Goal: Communication & Community: Ask a question

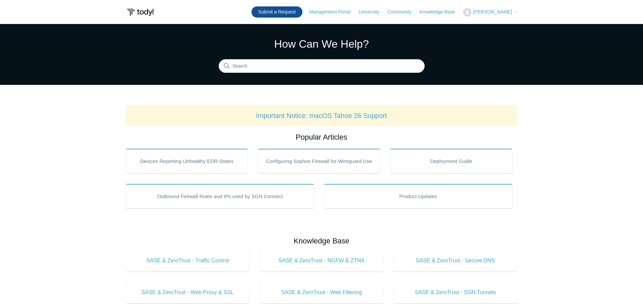
click at [291, 16] on link "Submit a Request" at bounding box center [277, 11] width 51 height 11
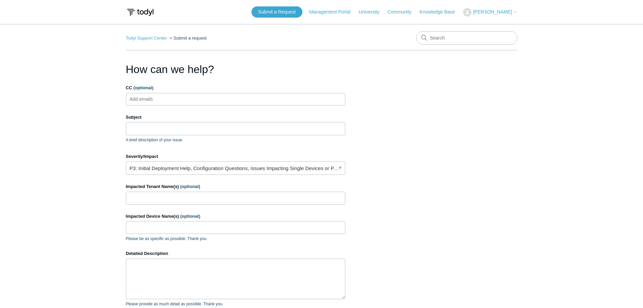
click at [165, 101] on input "CC (optional)" at bounding box center [147, 99] width 40 height 10
type input "c"
type input "support@cap-tech.co.uk"
click at [162, 124] on input "Subject" at bounding box center [236, 128] width 220 height 13
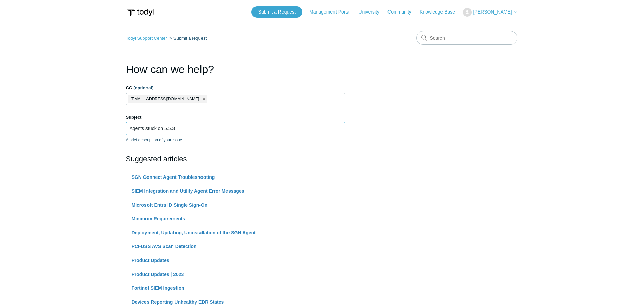
type input "Agents stuck on 5.5.3"
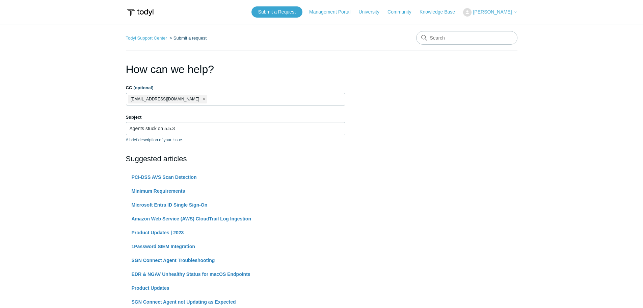
click at [479, 109] on section "How can we help? CC (optional) support@cap-tech.co.uk Subject Agents stuck on 5…" at bounding box center [322, 298] width 392 height 475
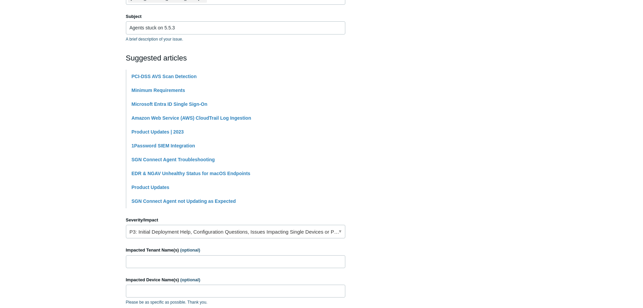
scroll to position [169, 0]
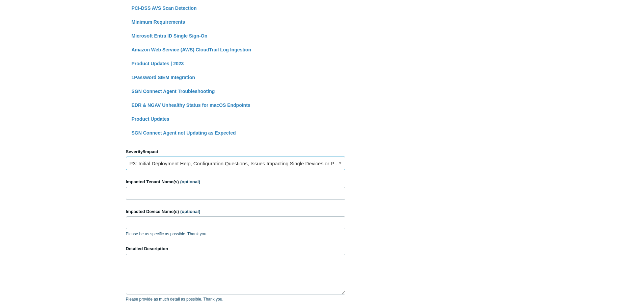
click at [187, 162] on link "P3: Initial Deployment Help, Configuration Questions, Issues Impacting Single D…" at bounding box center [236, 163] width 220 height 14
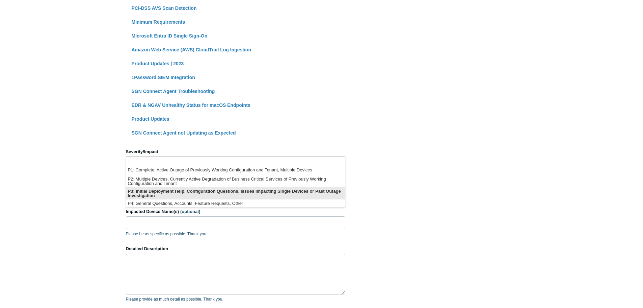
click at [186, 193] on li "P3: Initial Deployment Help, Configuration Questions, Issues Impacting Single D…" at bounding box center [235, 193] width 219 height 12
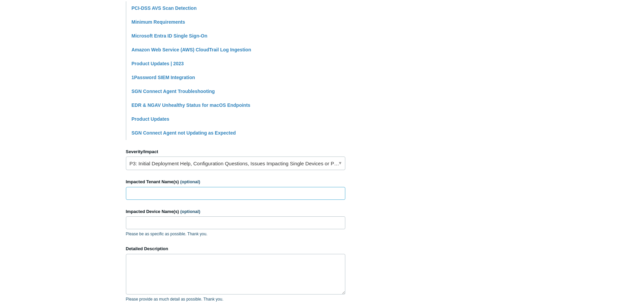
click at [174, 197] on input "Impacted Tenant Name(s) (optional)" at bounding box center [236, 193] width 220 height 13
type input "SITU, CAP-Tech"
click at [190, 224] on input "Impacted Device Name(s) (optional)" at bounding box center [236, 222] width 220 height 13
paste input "CAP-LT-09"
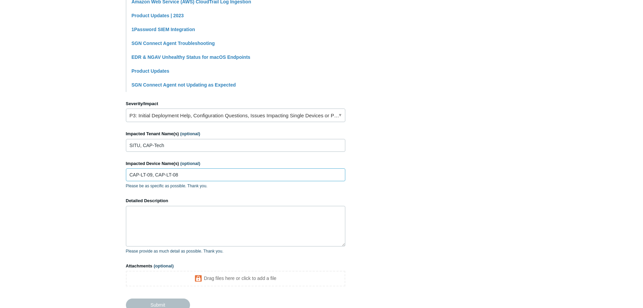
scroll to position [276, 0]
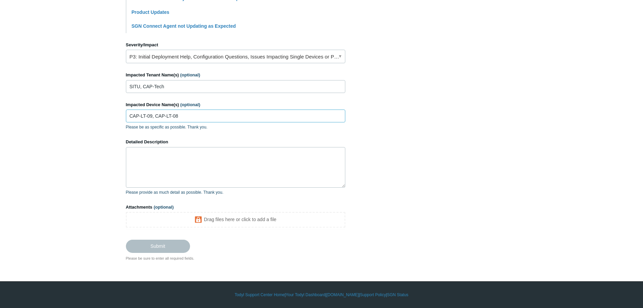
type input "CAP-LT-09, CAP-LT-08"
click at [186, 175] on textarea "Detailed Description" at bounding box center [236, 167] width 220 height 41
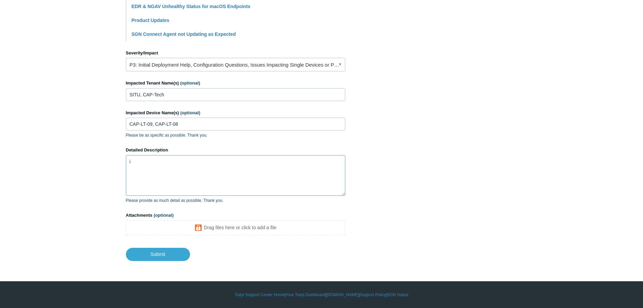
type textarea "i"
type textarea "O"
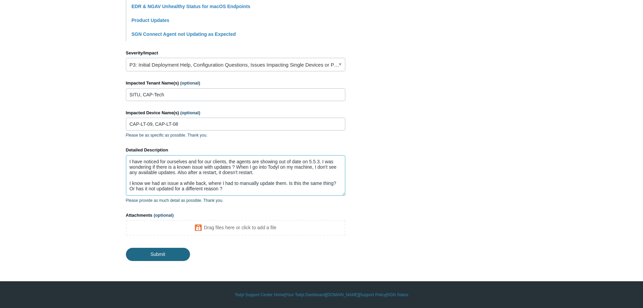
type textarea "I have noticed for ourselves and for our clients, the agents are showing out of…"
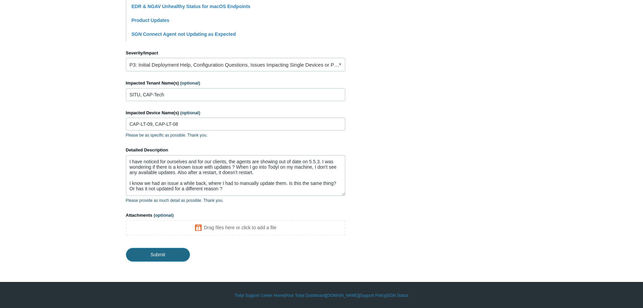
click at [170, 254] on input "Submit" at bounding box center [158, 255] width 64 height 14
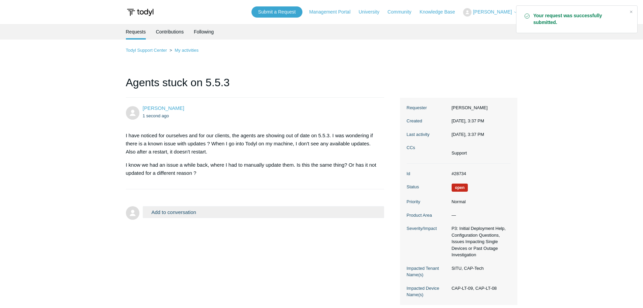
click at [289, 154] on p "I have noticed for ourselves and for our clients, the agents are showing out of…" at bounding box center [252, 143] width 252 height 24
drag, startPoint x: 468, startPoint y: 173, endPoint x: 448, endPoint y: 174, distance: 20.3
click at [448, 174] on dl "Id #28734 Status Open Priority Normal Product Area — Severity/Impact P3: Initia…" at bounding box center [459, 233] width 104 height 141
copy dl "#28734"
